Goal: Task Accomplishment & Management: Manage account settings

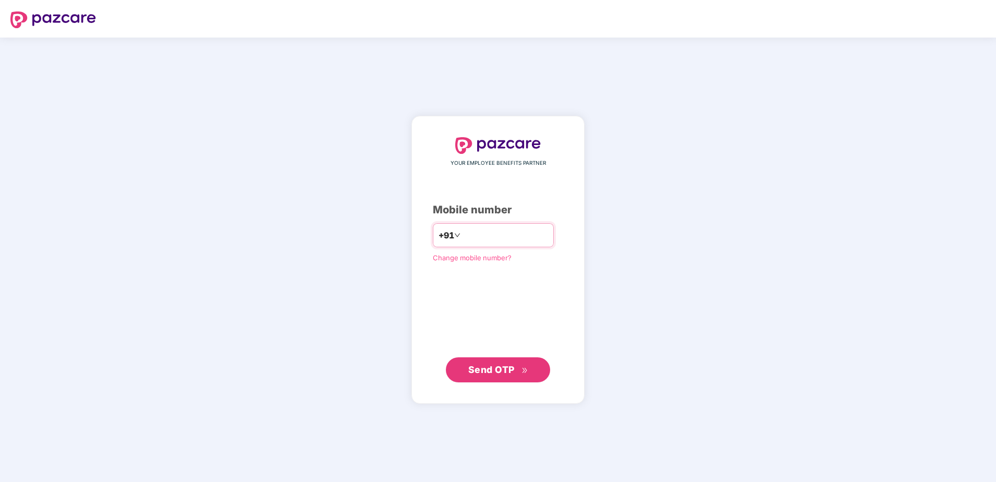
type input "**********"
click at [507, 367] on span "Send OTP" at bounding box center [491, 369] width 46 height 11
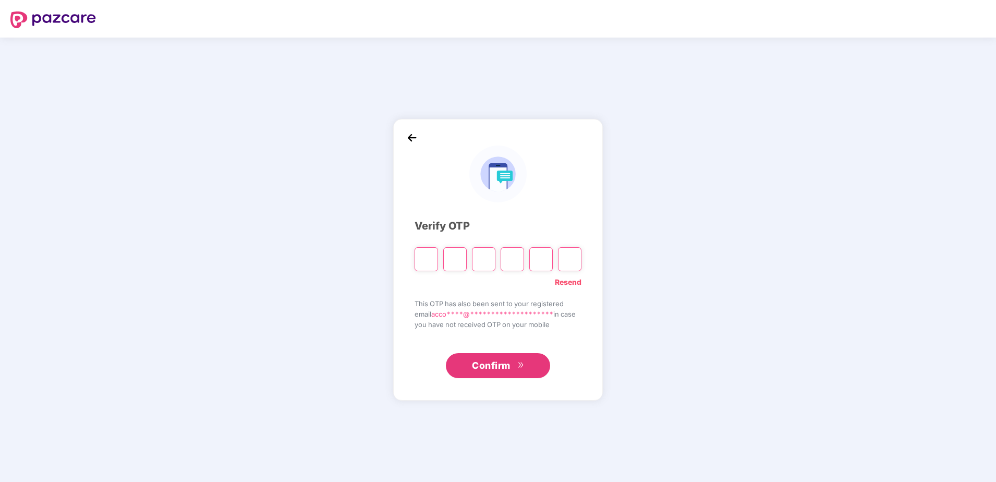
type input "*"
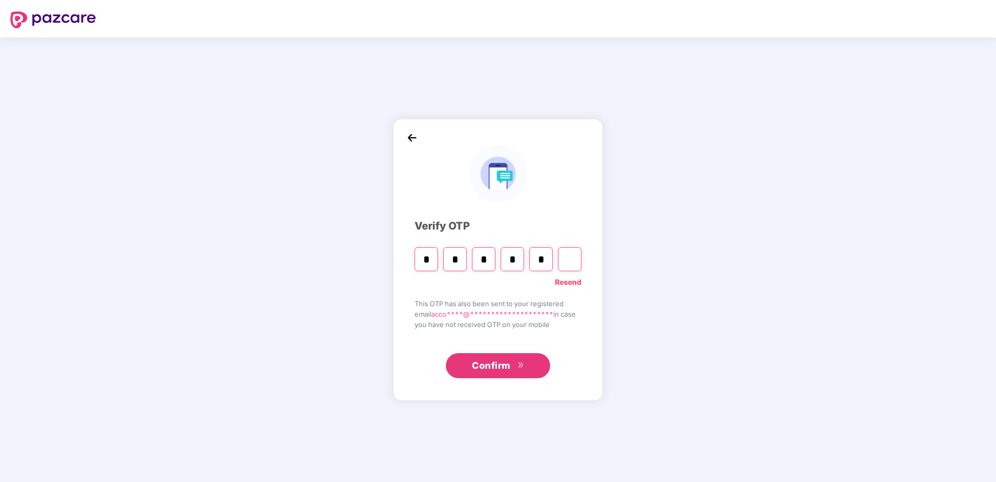
type input "*"
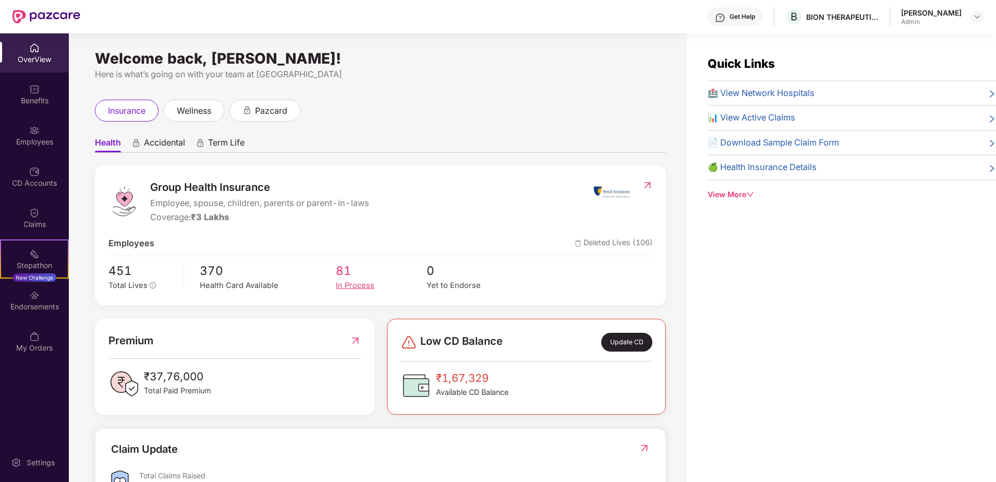
click at [357, 281] on div "In Process" at bounding box center [381, 286] width 91 height 12
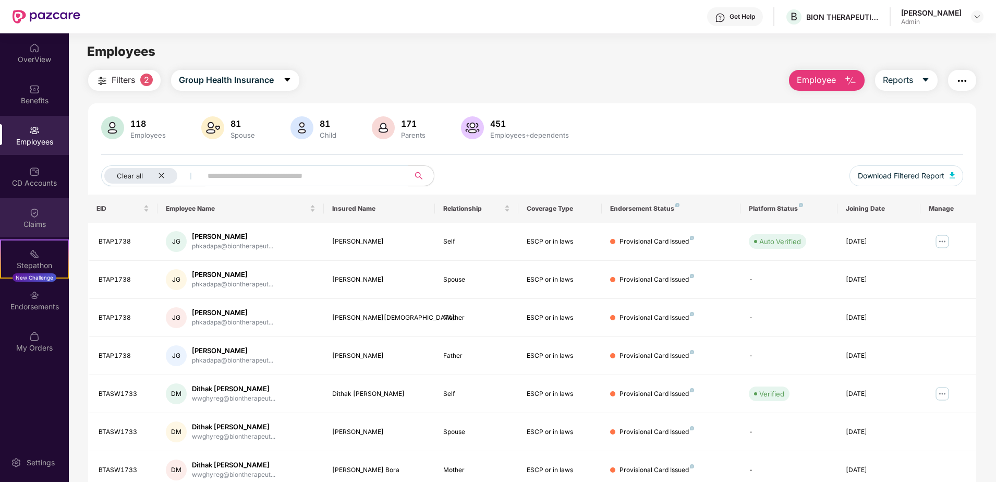
click at [37, 221] on div "Claims" at bounding box center [34, 224] width 69 height 10
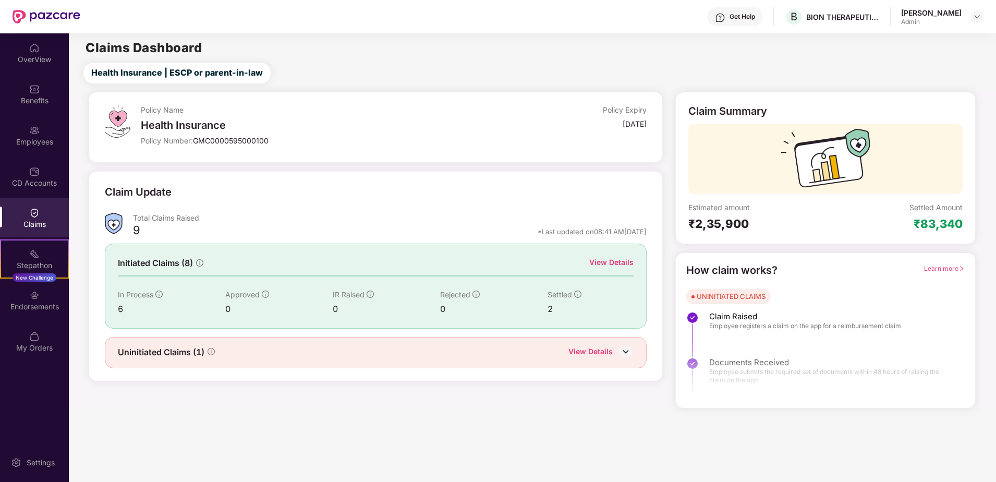
click at [629, 354] on img at bounding box center [626, 352] width 16 height 16
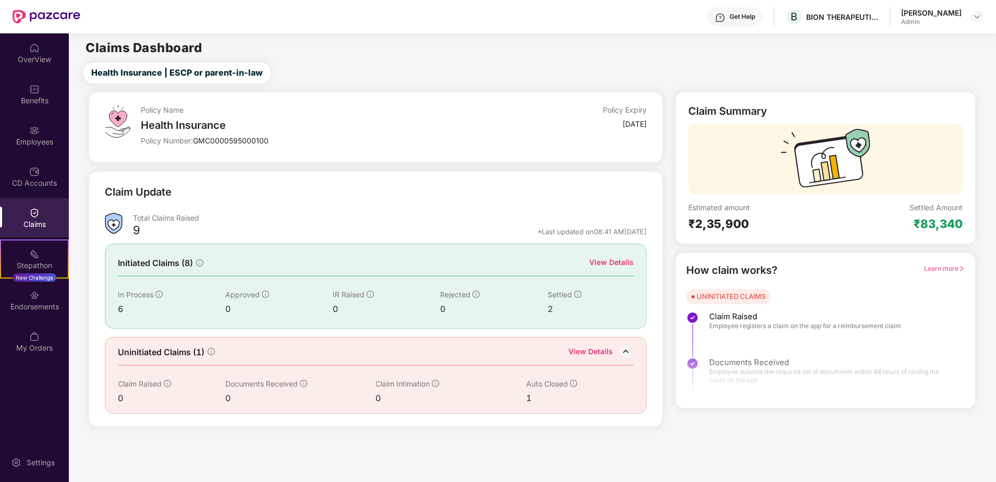
click at [612, 264] on div "View Details" at bounding box center [611, 262] width 44 height 11
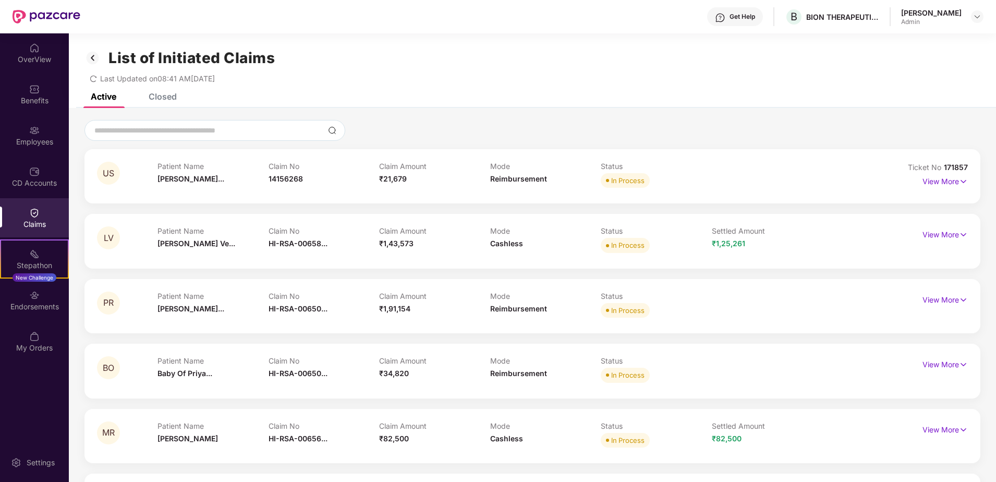
click at [941, 306] on div "View More" at bounding box center [945, 300] width 45 height 17
click at [951, 183] on p "View More" at bounding box center [945, 180] width 45 height 14
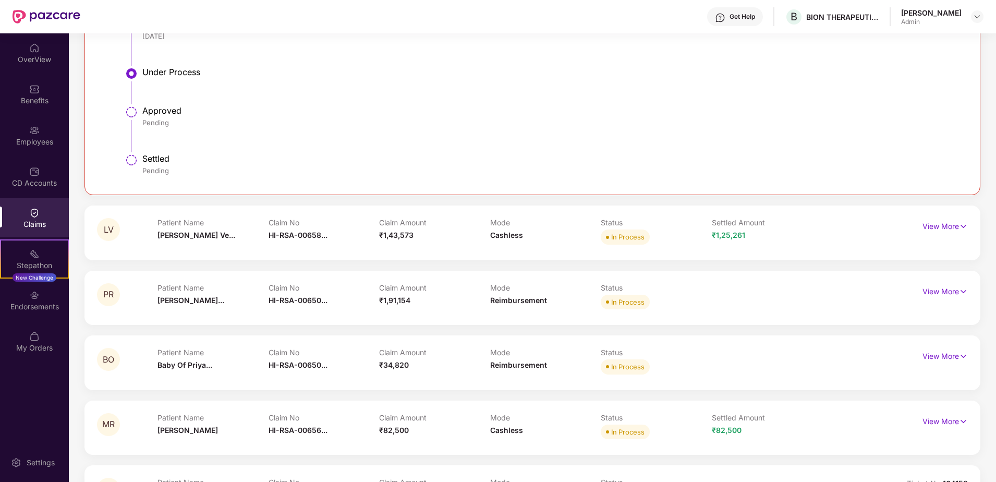
scroll to position [451, 0]
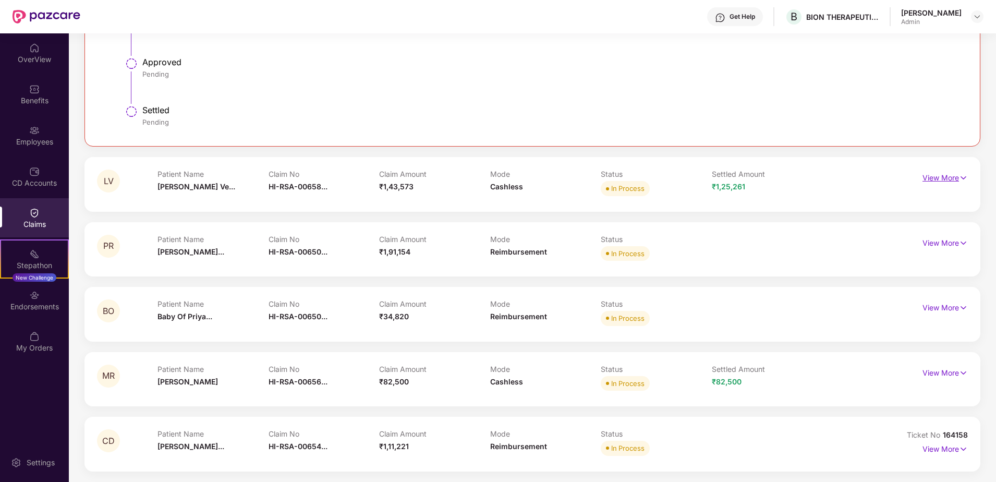
click at [956, 179] on p "View More" at bounding box center [945, 177] width 45 height 14
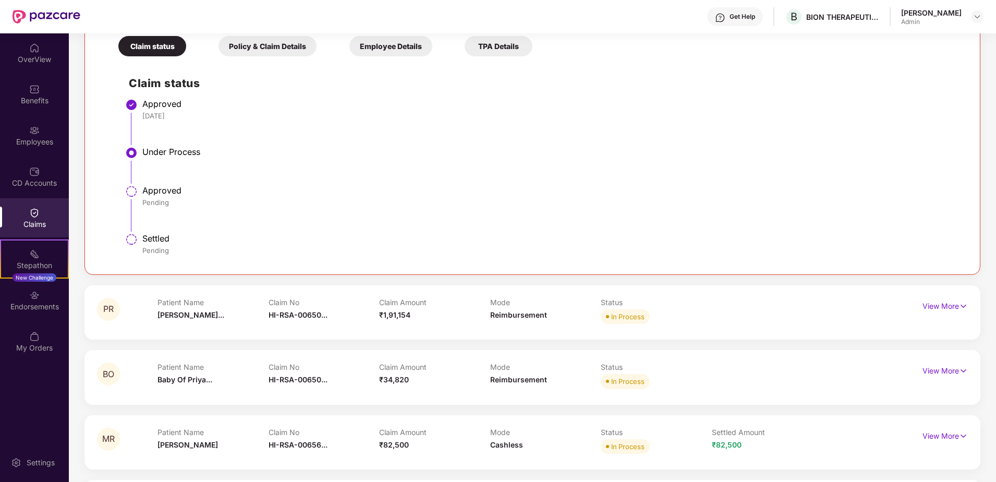
scroll to position [712, 0]
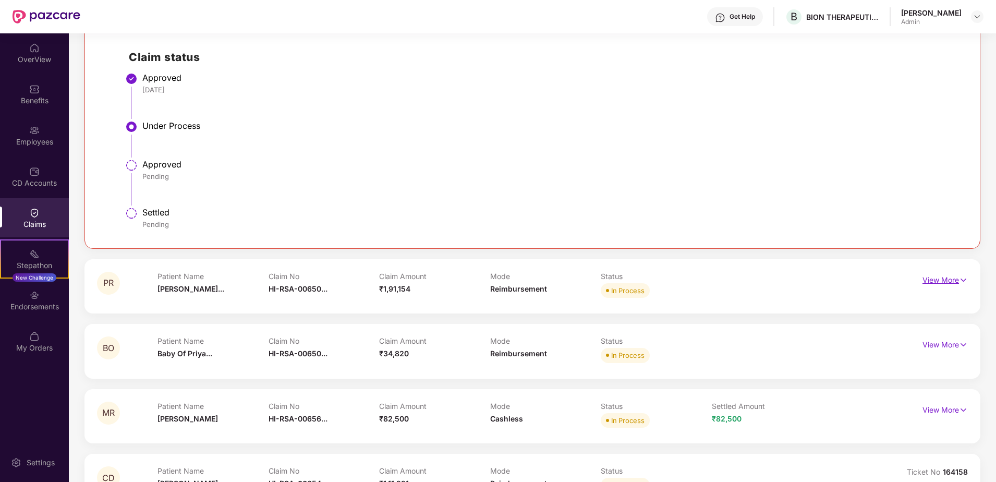
click at [961, 278] on img at bounding box center [963, 279] width 9 height 11
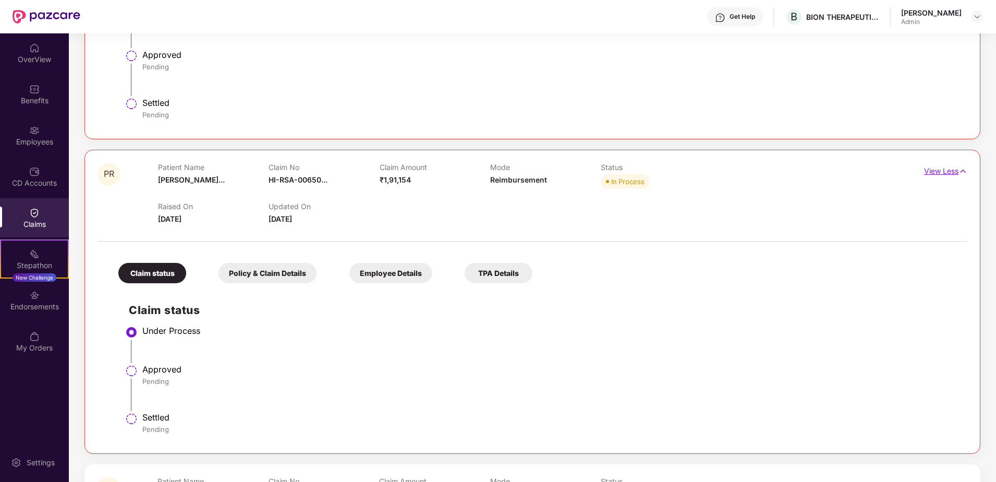
scroll to position [920, 0]
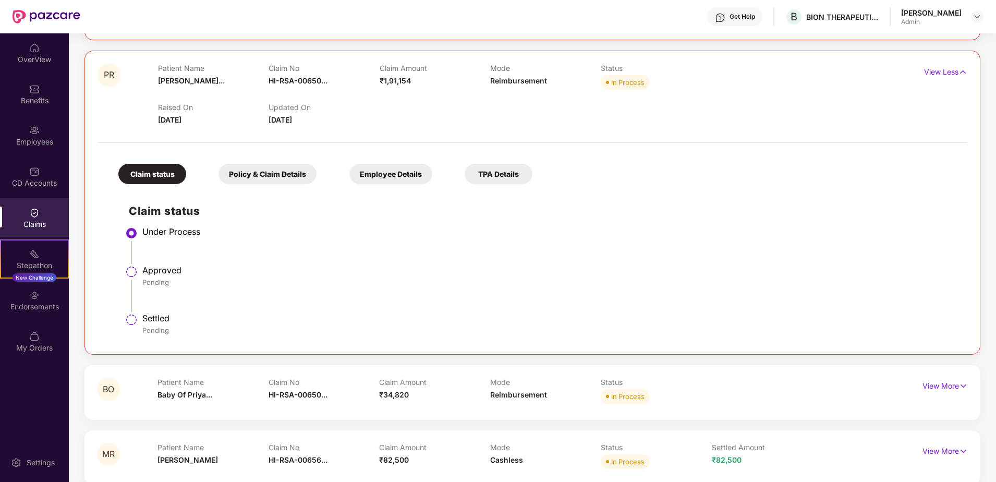
click at [290, 171] on div "Policy & Claim Details" at bounding box center [268, 174] width 98 height 20
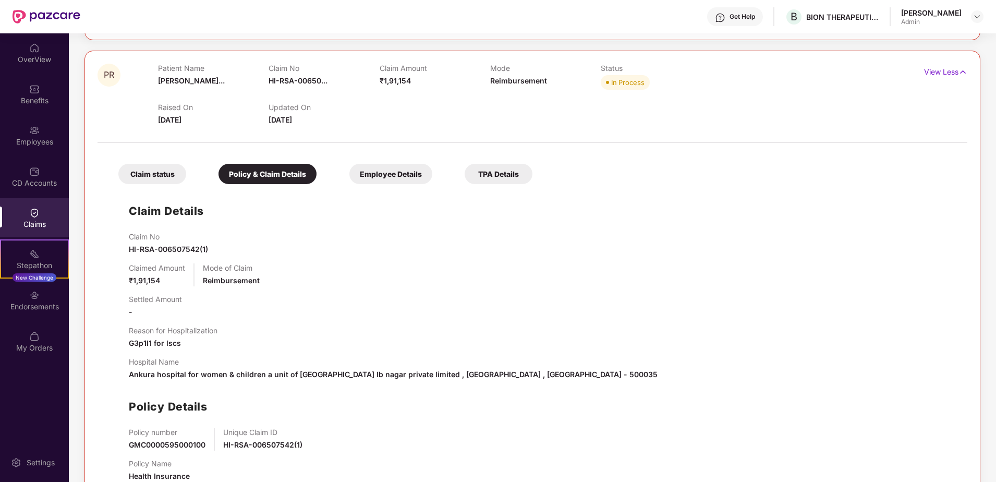
scroll to position [972, 0]
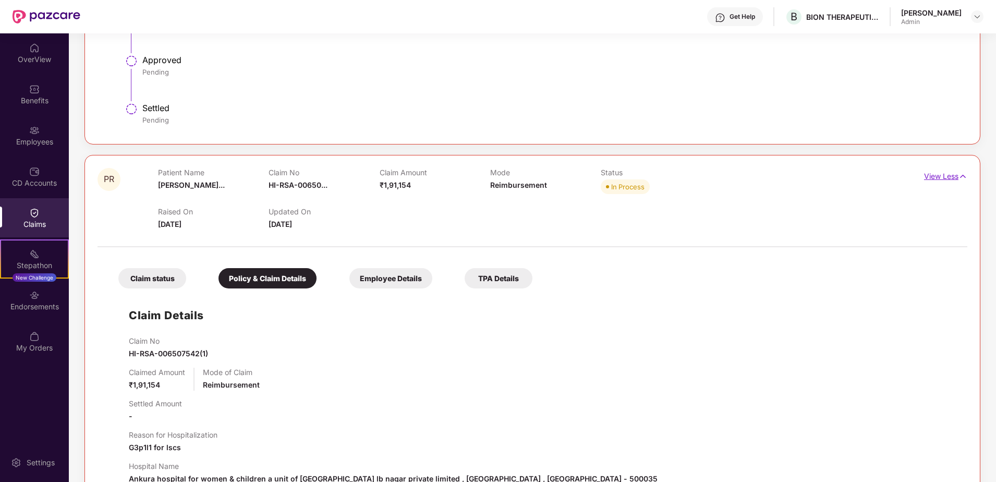
click at [944, 175] on p "View Less" at bounding box center [945, 175] width 43 height 14
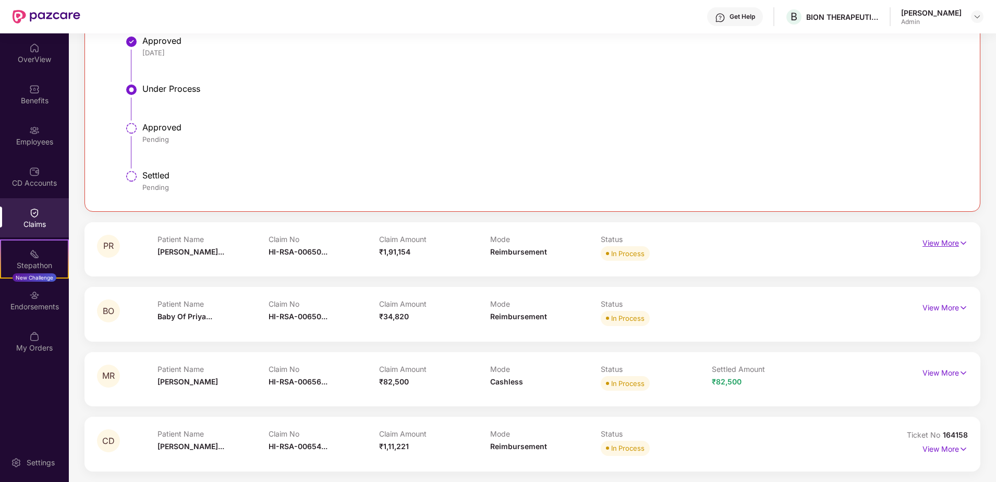
scroll to position [749, 0]
click at [929, 307] on p "View More" at bounding box center [945, 306] width 45 height 14
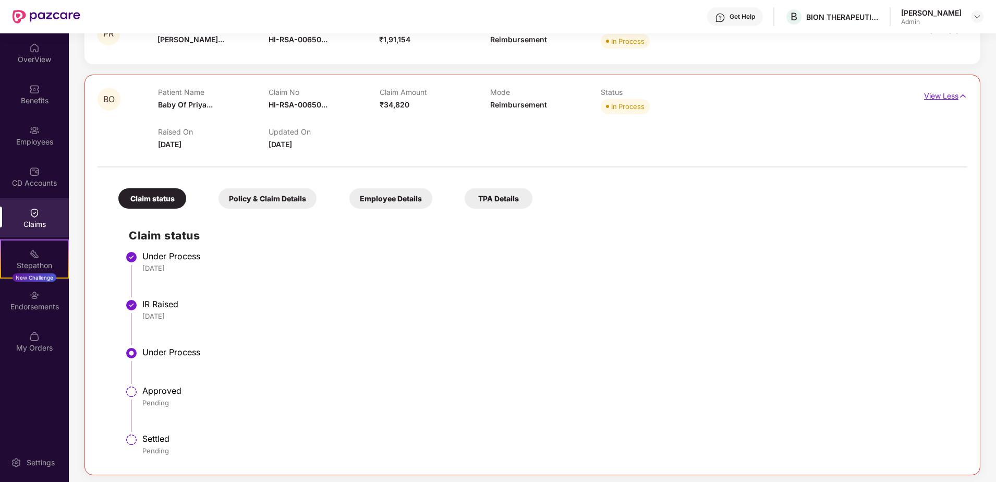
scroll to position [972, 0]
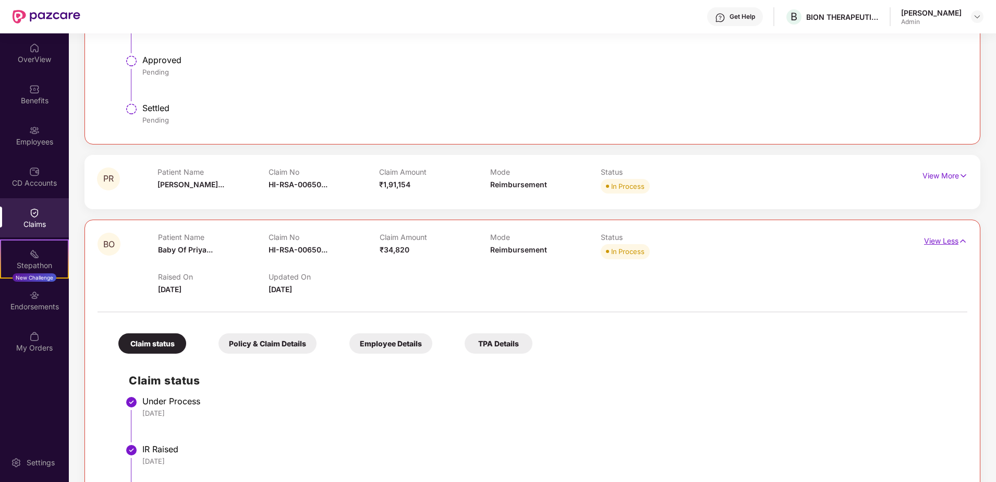
click at [941, 238] on p "View Less" at bounding box center [945, 240] width 43 height 14
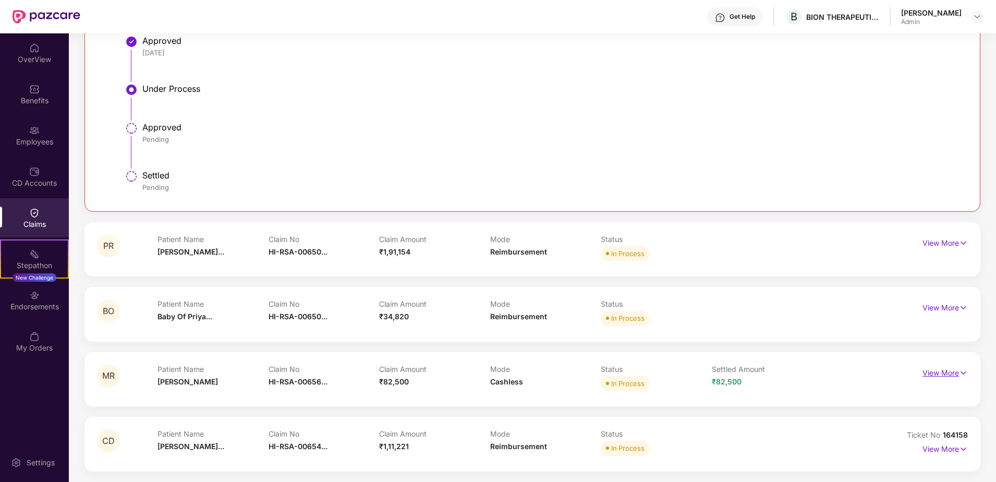
click at [948, 378] on p "View More" at bounding box center [945, 372] width 45 height 14
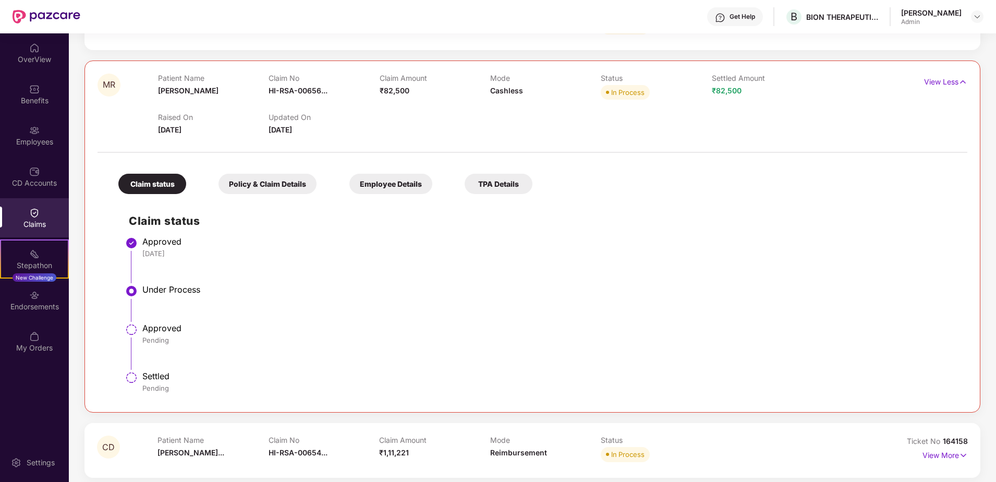
scroll to position [1046, 0]
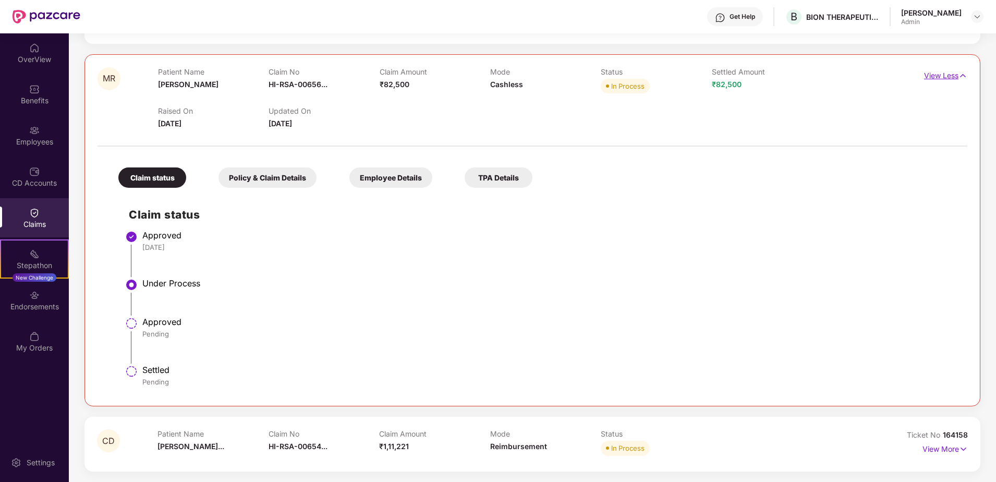
click at [937, 77] on p "View Less" at bounding box center [945, 74] width 43 height 14
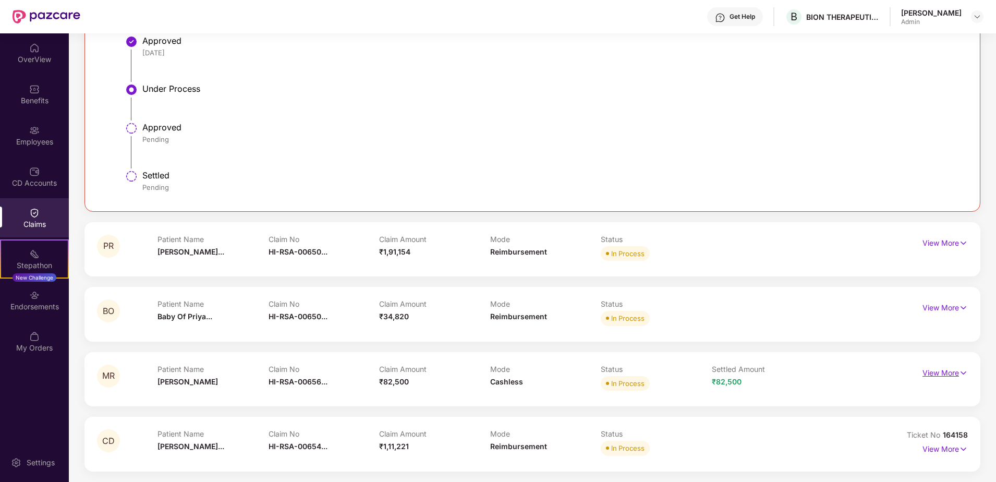
scroll to position [749, 0]
click at [943, 449] on p "View More" at bounding box center [945, 448] width 45 height 14
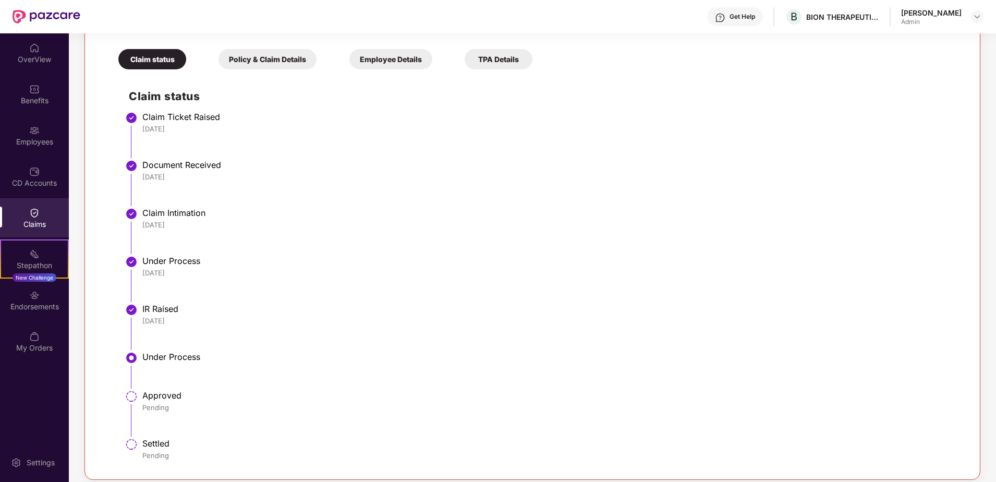
scroll to position [1238, 0]
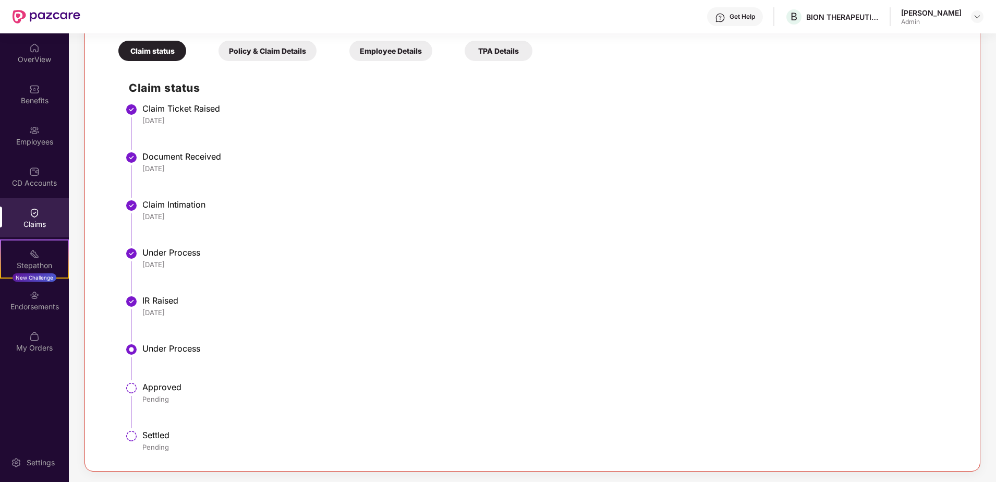
click at [478, 53] on div "TPA Details" at bounding box center [499, 51] width 68 height 20
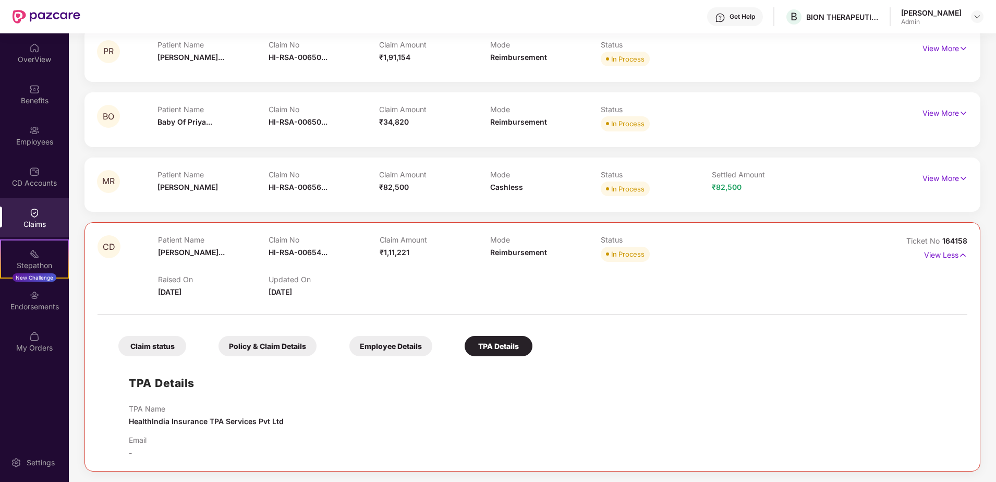
click at [393, 345] on div "Employee Details" at bounding box center [391, 346] width 83 height 20
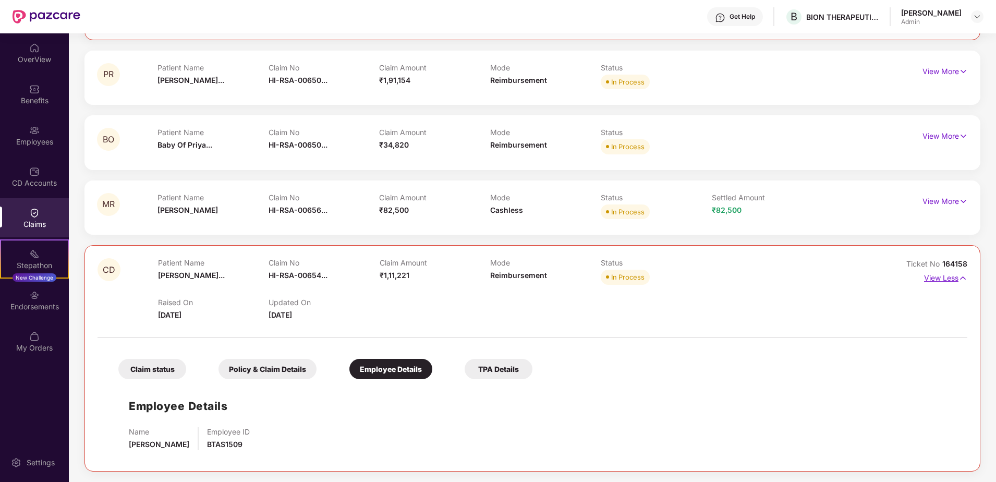
click at [948, 278] on p "View Less" at bounding box center [945, 277] width 43 height 14
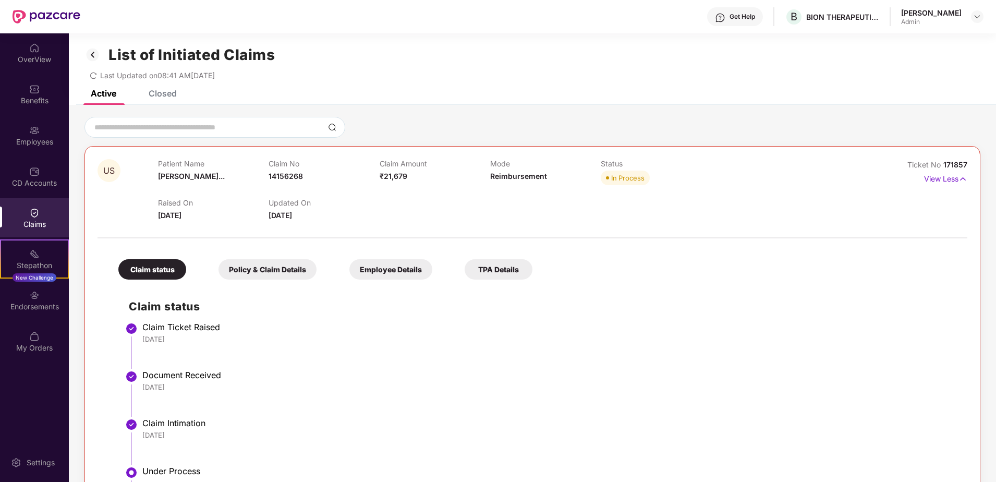
scroll to position [0, 0]
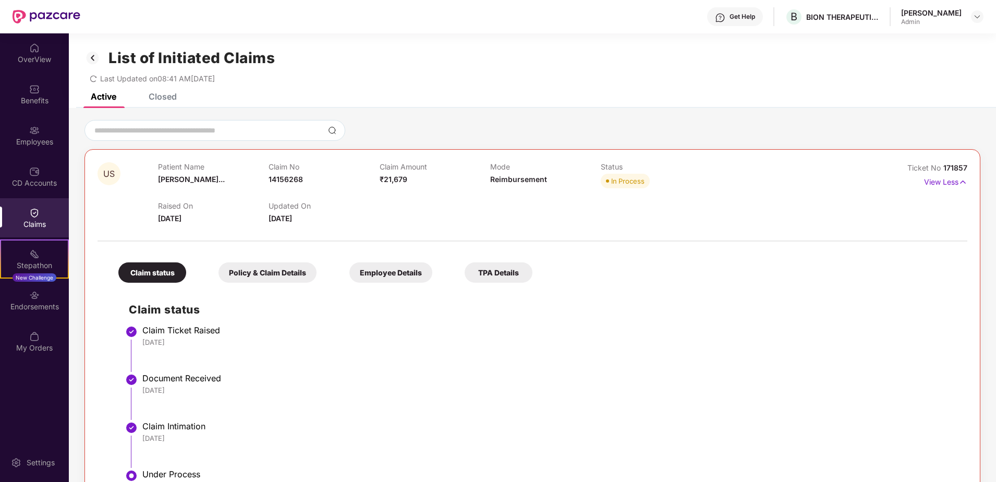
click at [161, 96] on div "Closed" at bounding box center [163, 96] width 28 height 10
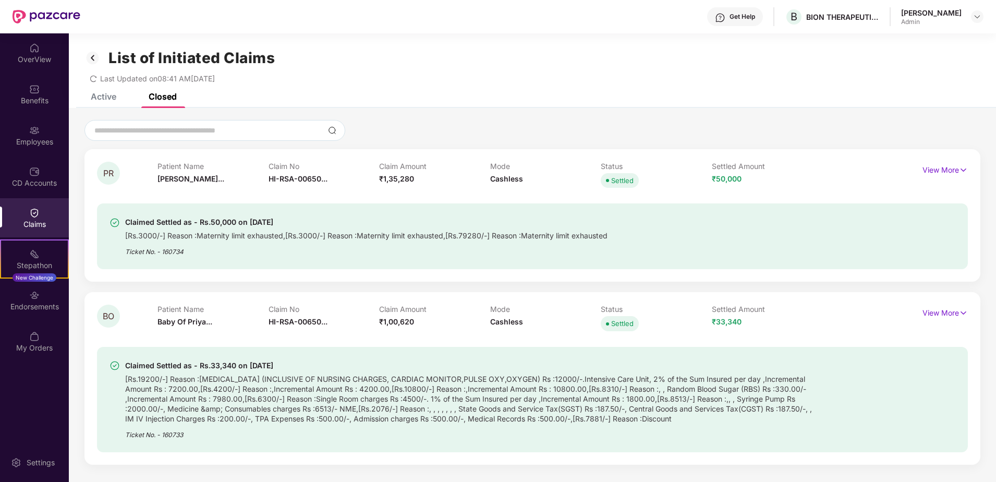
click at [95, 59] on img at bounding box center [93, 58] width 17 height 18
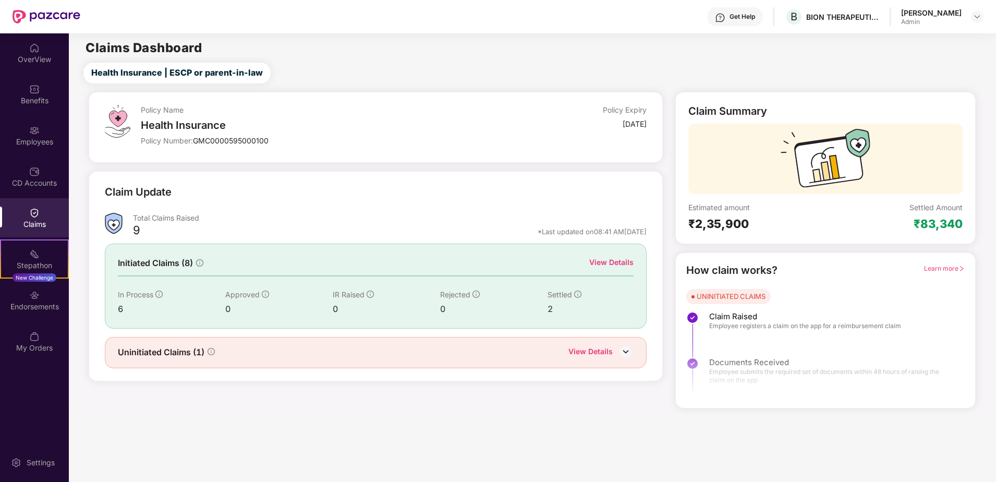
click at [342, 359] on div "Uninitiated Claims (1) View Details" at bounding box center [376, 353] width 516 height 14
click at [588, 349] on div "View Details" at bounding box center [591, 353] width 44 height 14
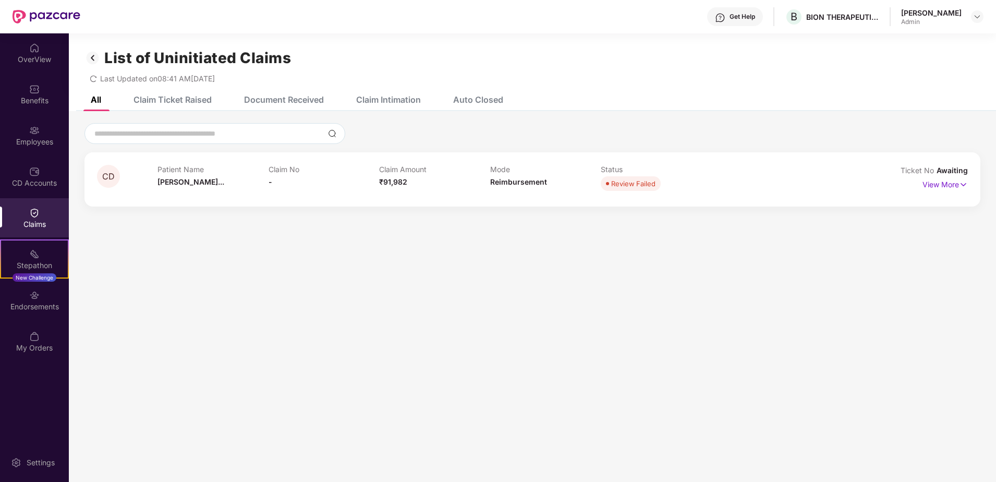
click at [86, 57] on img at bounding box center [93, 58] width 17 height 18
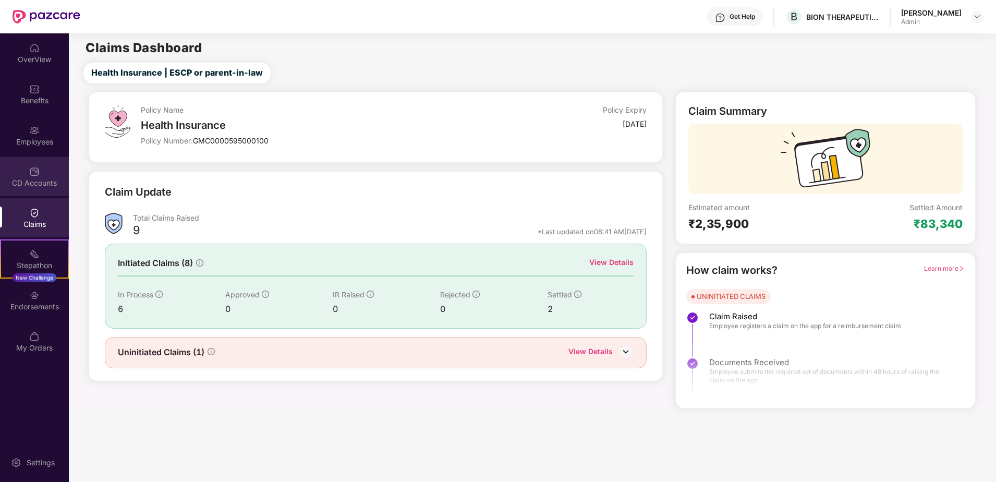
click at [25, 180] on div "CD Accounts" at bounding box center [34, 183] width 69 height 10
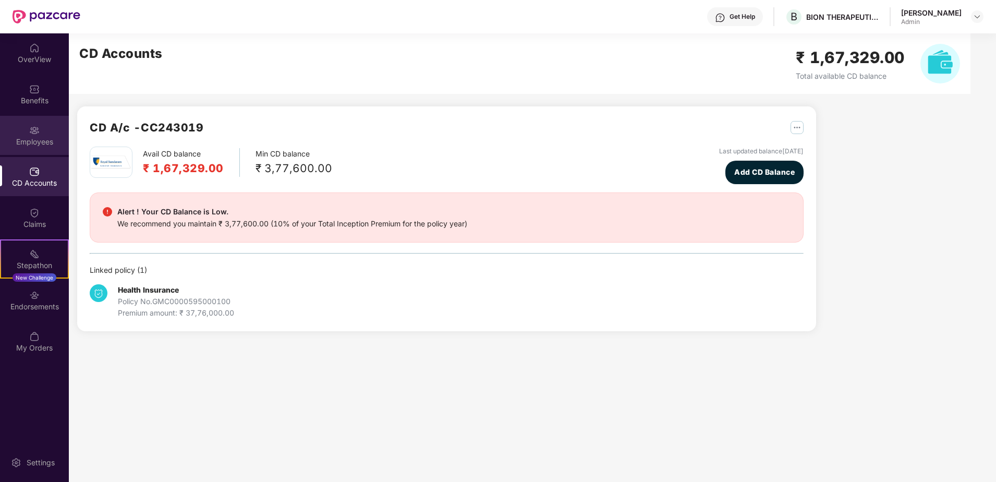
click at [29, 154] on div "Employees" at bounding box center [34, 135] width 69 height 39
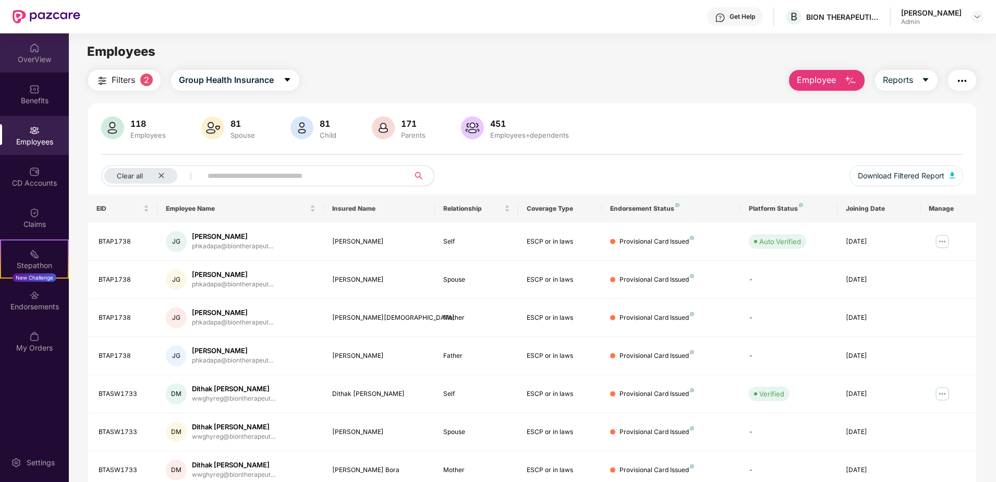
click at [39, 59] on div "OverView" at bounding box center [34, 59] width 69 height 10
